Goal: Task Accomplishment & Management: Manage account settings

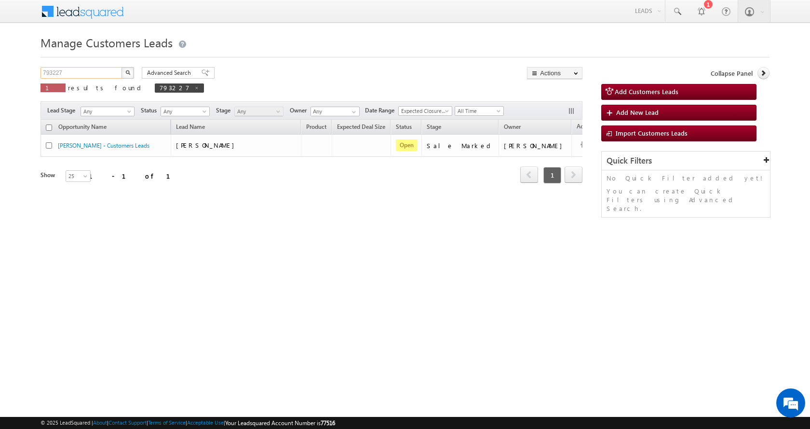
click at [55, 70] on input "793227" at bounding box center [81, 73] width 82 height 12
drag, startPoint x: 134, startPoint y: 75, endPoint x: 128, endPoint y: 75, distance: 5.8
click at [133, 75] on button "button" at bounding box center [127, 73] width 13 height 12
click at [48, 72] on input "793227" at bounding box center [81, 73] width 82 height 12
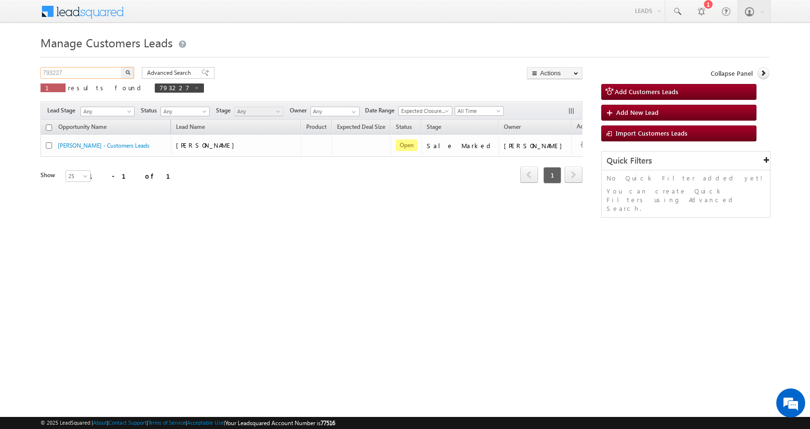
paste input "277"
type input "792777"
click at [121, 67] on button "button" at bounding box center [127, 73] width 13 height 12
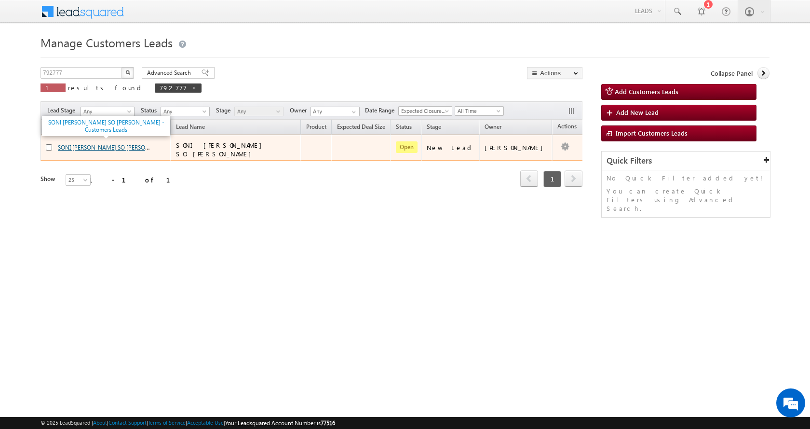
click at [106, 146] on link "SONI ANUJ SONI SO DILIP KUMAR - Customers Leads" at bounding box center [138, 147] width 160 height 8
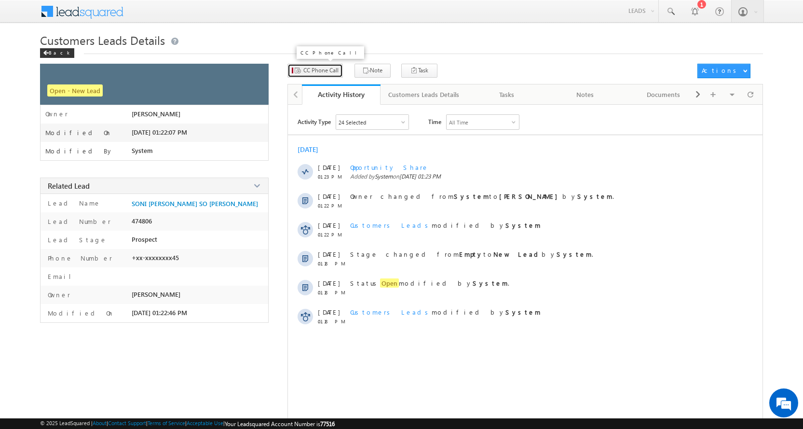
click at [327, 71] on span "CC Phone Call" at bounding box center [320, 70] width 35 height 9
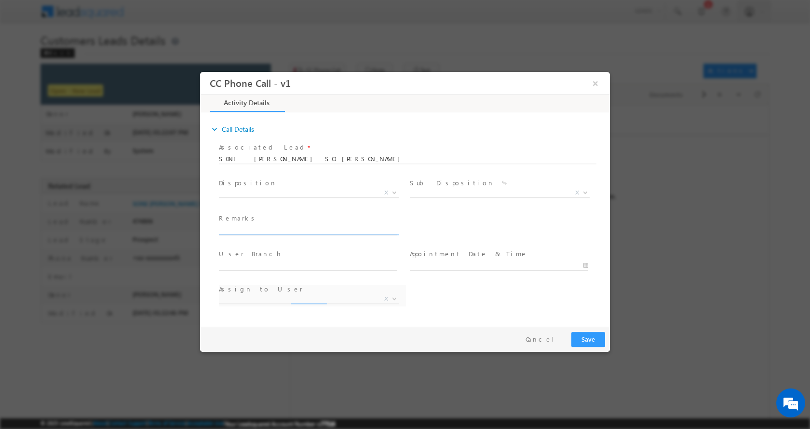
click at [244, 227] on input "text" at bounding box center [308, 230] width 178 height 10
paste input "PLOT CONSTRUCTION-LOAN-5 L-LDAKHIL KHARIJ -5 L-PV-5 -50 GAJ-PV-10 L-BUSINESS-35…"
type input "PLOT CONSTRUCTION-LOAN-5 L-LDAKHIL KHARIJ -5 L-PV-5 -50 GAJ-PV-10 L-BUSINESS-35…"
select select "awadhesh.gautam@sgrlimited.in"
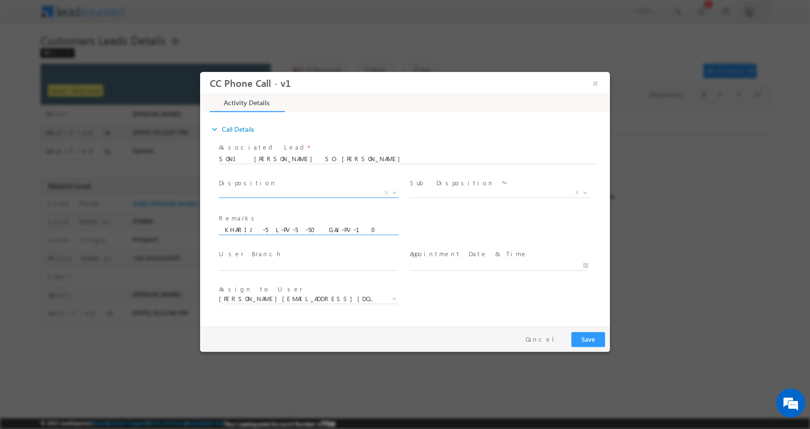
type input "PLOT CONSTRUCTION-LOAN-5 L-LDAKHIL KHARIJ -5 L-PV-5 -50 GAJ-PV-10 L-BUSINESS-35…"
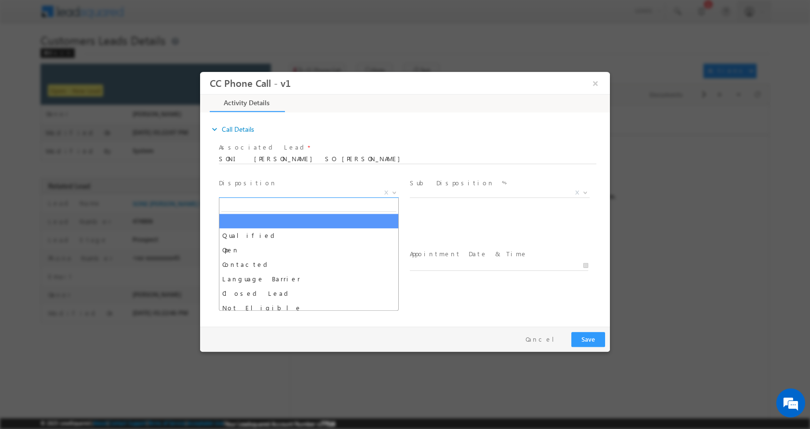
click at [395, 191] on b at bounding box center [394, 191] width 6 height 3
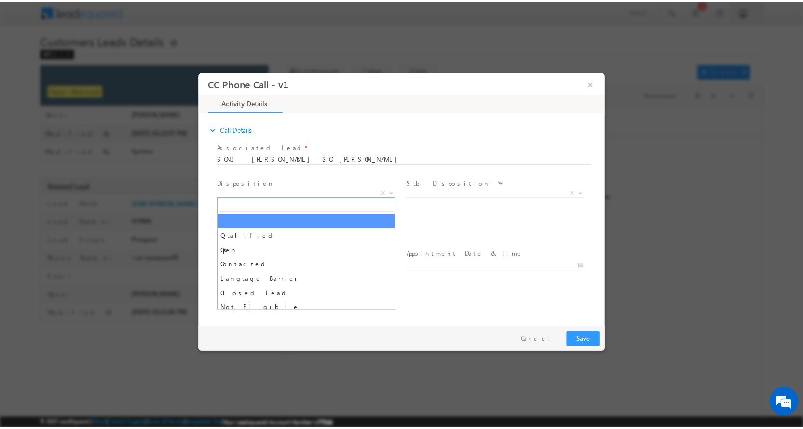
scroll to position [0, 0]
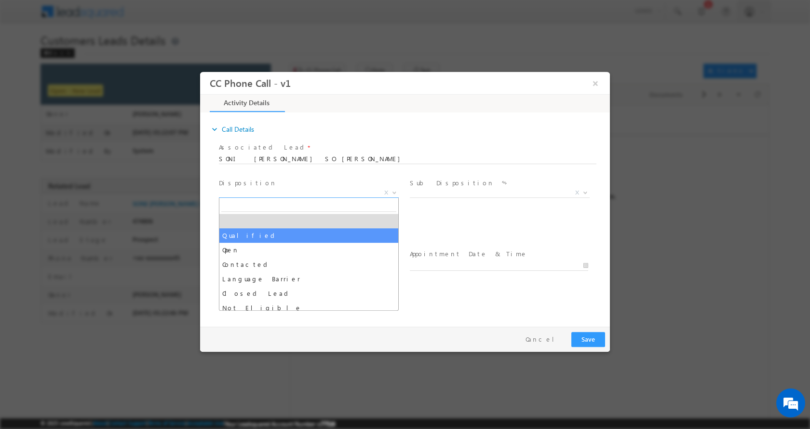
select select "Qualified"
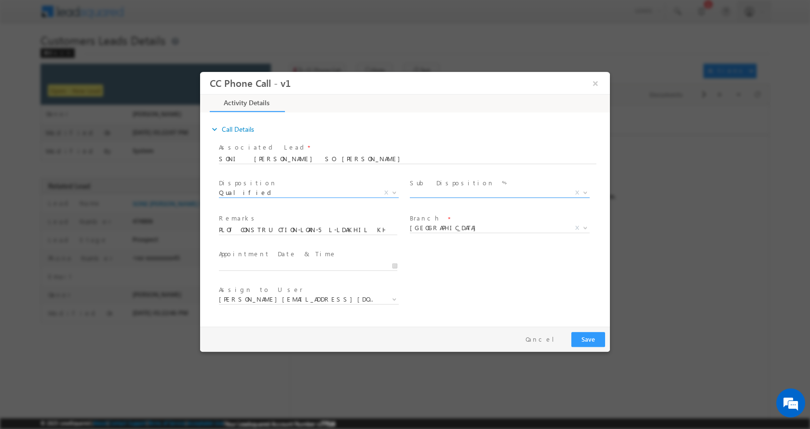
click at [587, 193] on span at bounding box center [584, 192] width 10 height 13
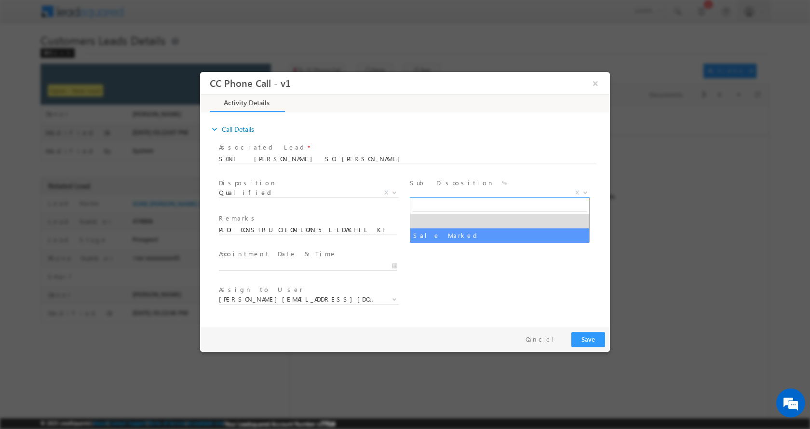
select select "Sale Marked"
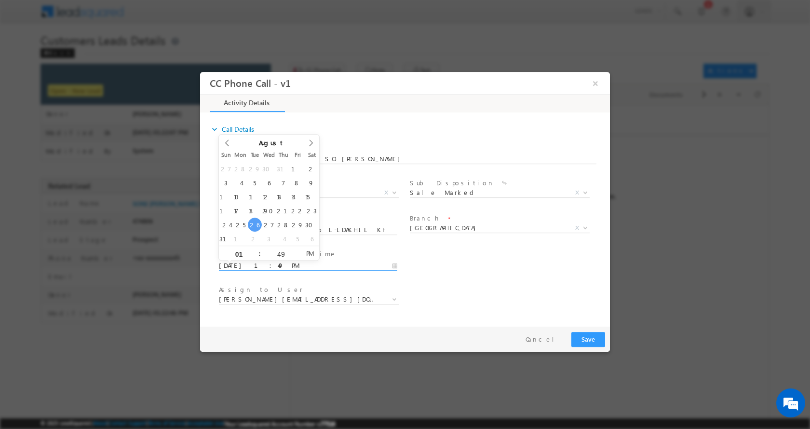
click at [394, 264] on input "08/26/2025 1:49 PM" at bounding box center [308, 265] width 178 height 10
type input "08/27/2025 1:49 PM"
click at [585, 336] on button "Save" at bounding box center [588, 338] width 34 height 15
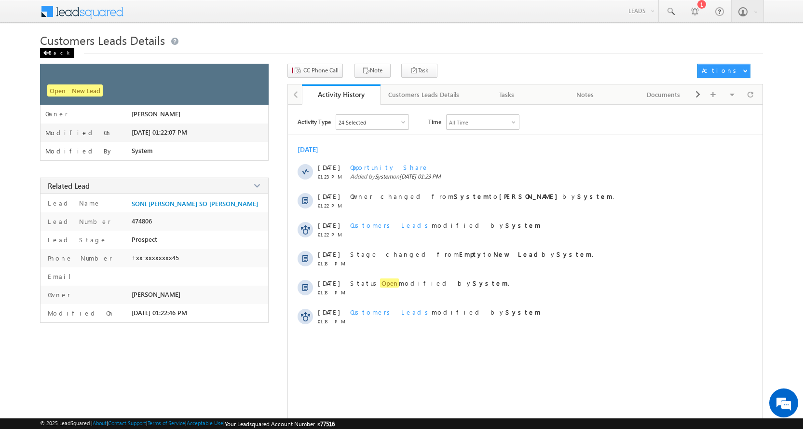
click at [53, 53] on div "Back" at bounding box center [57, 53] width 34 height 10
